Goal: Navigation & Orientation: Go to known website

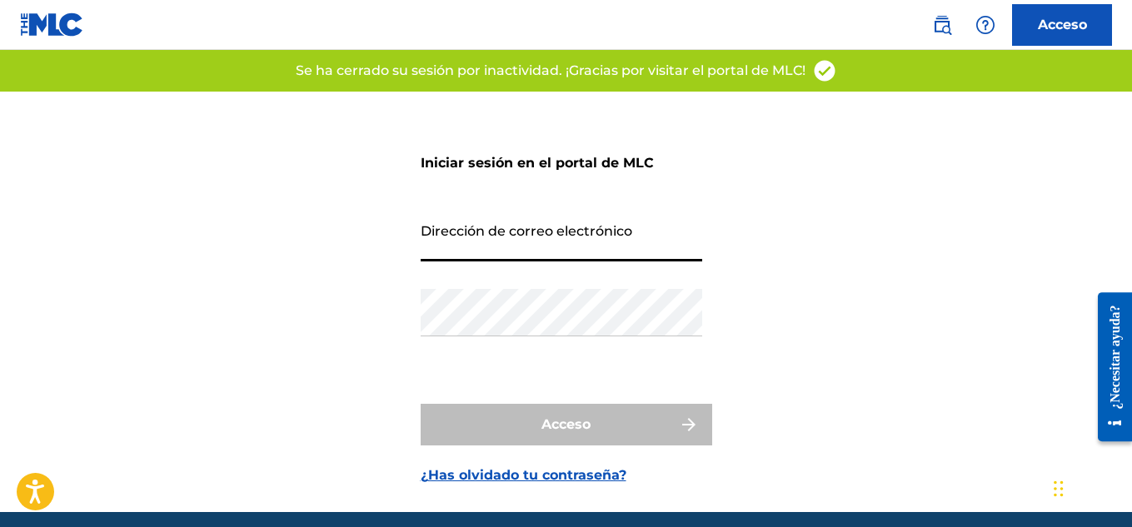
click at [490, 252] on input "Dirección de correo electrónico" at bounding box center [562, 237] width 282 height 47
type input "[EMAIL_ADDRESS][DOMAIN_NAME]"
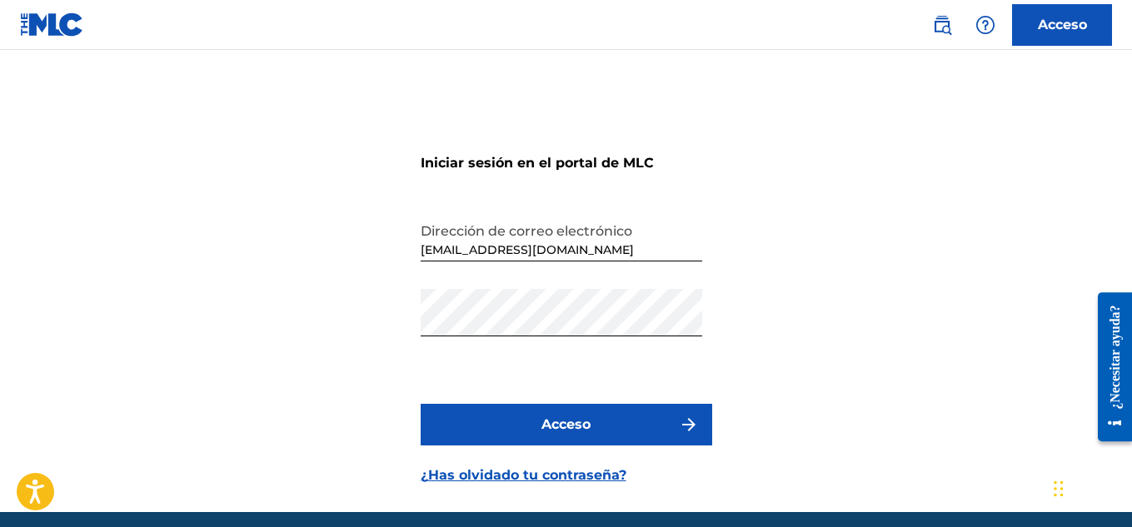
click at [558, 405] on button "Acceso" at bounding box center [567, 425] width 292 height 42
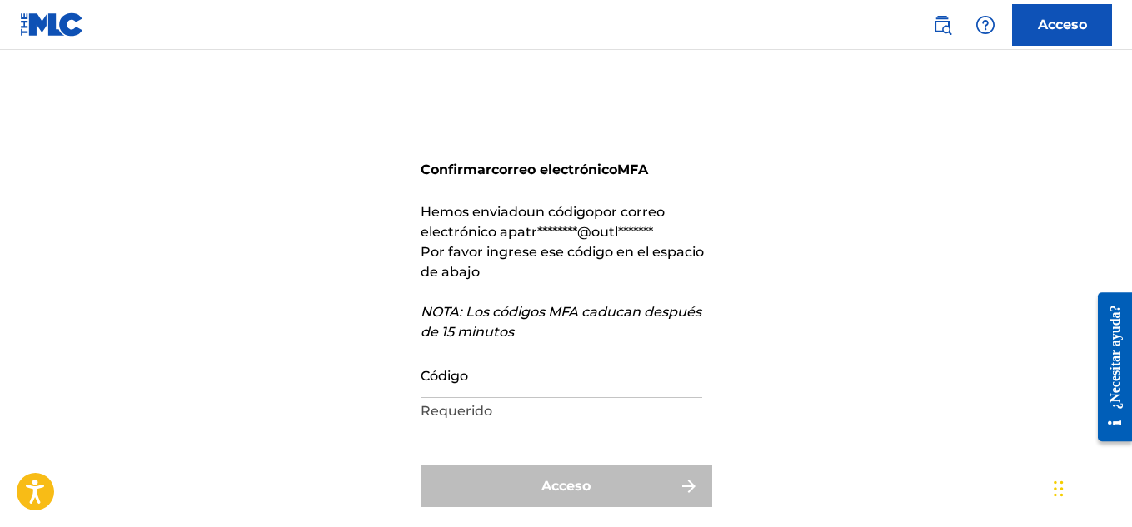
click at [504, 384] on input "Código" at bounding box center [562, 374] width 282 height 47
paste input "771962"
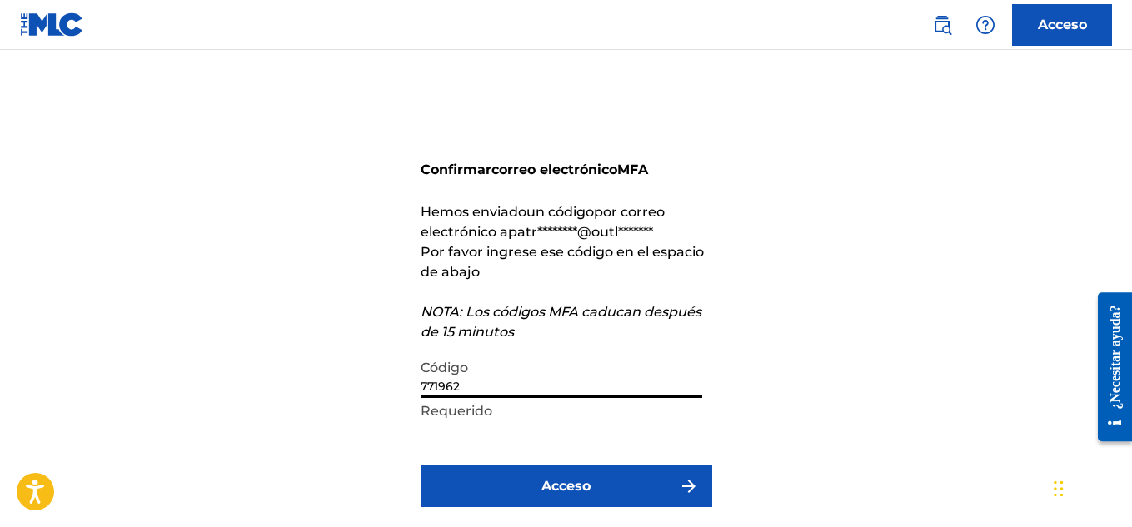
type input "771962"
click at [589, 482] on font "Acceso" at bounding box center [565, 486] width 49 height 16
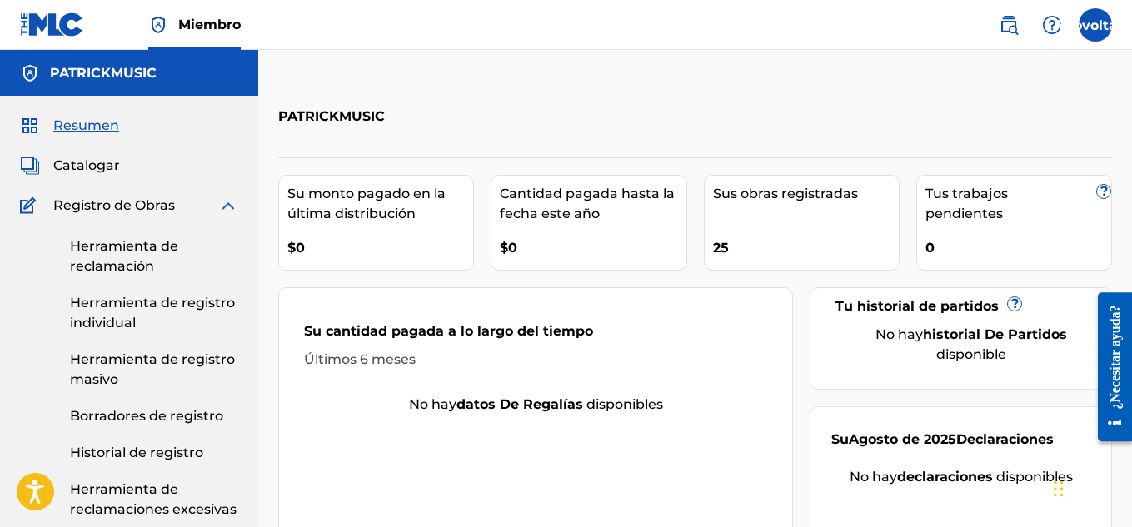
click at [53, 21] on img at bounding box center [52, 24] width 64 height 24
